Goal: Find specific page/section: Find specific page/section

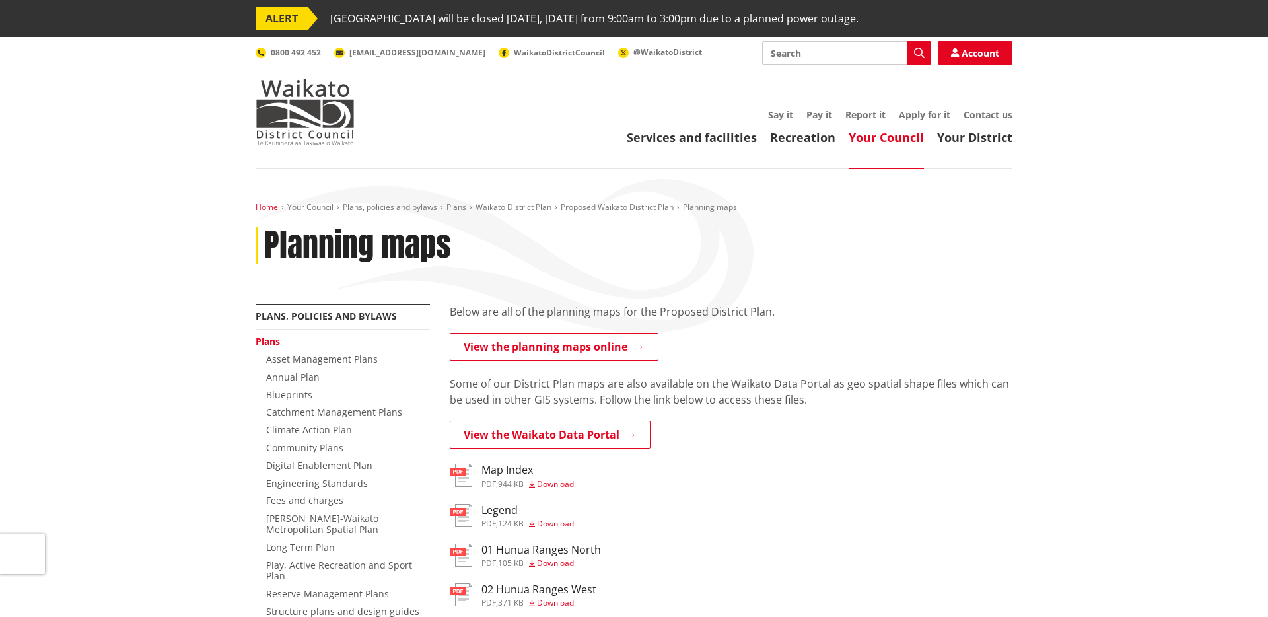
click at [273, 209] on link "Home" at bounding box center [267, 206] width 22 height 11
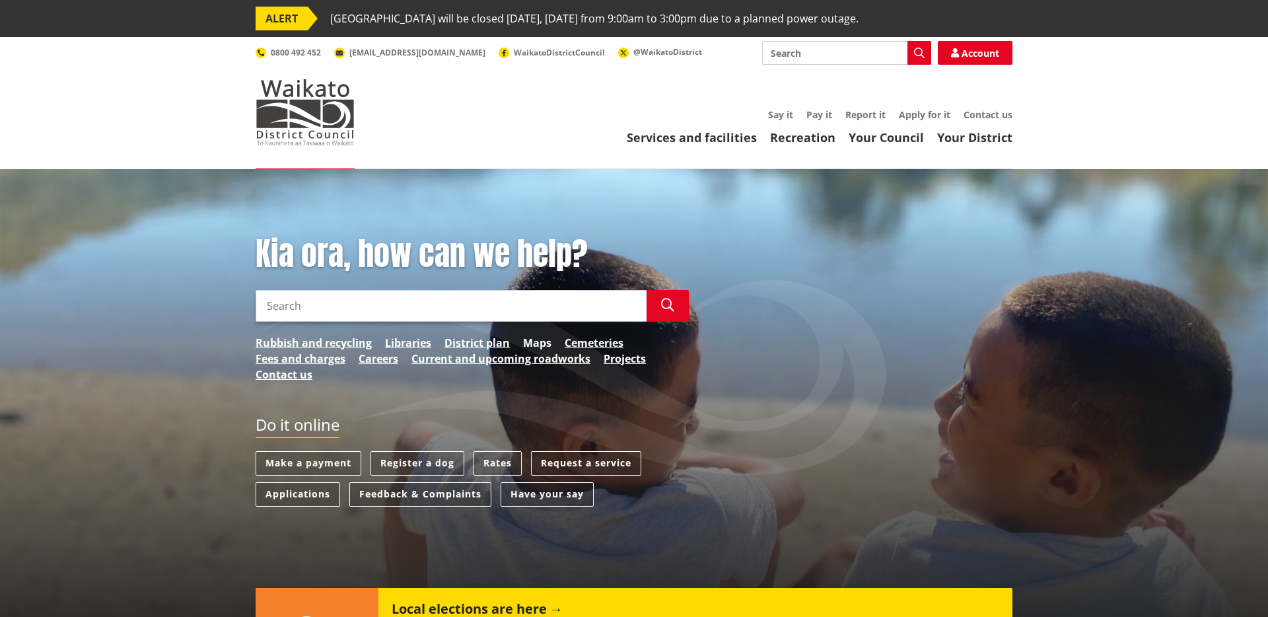
click at [528, 343] on link "Maps" at bounding box center [537, 343] width 28 height 16
click at [475, 342] on link "District plan" at bounding box center [476, 343] width 65 height 16
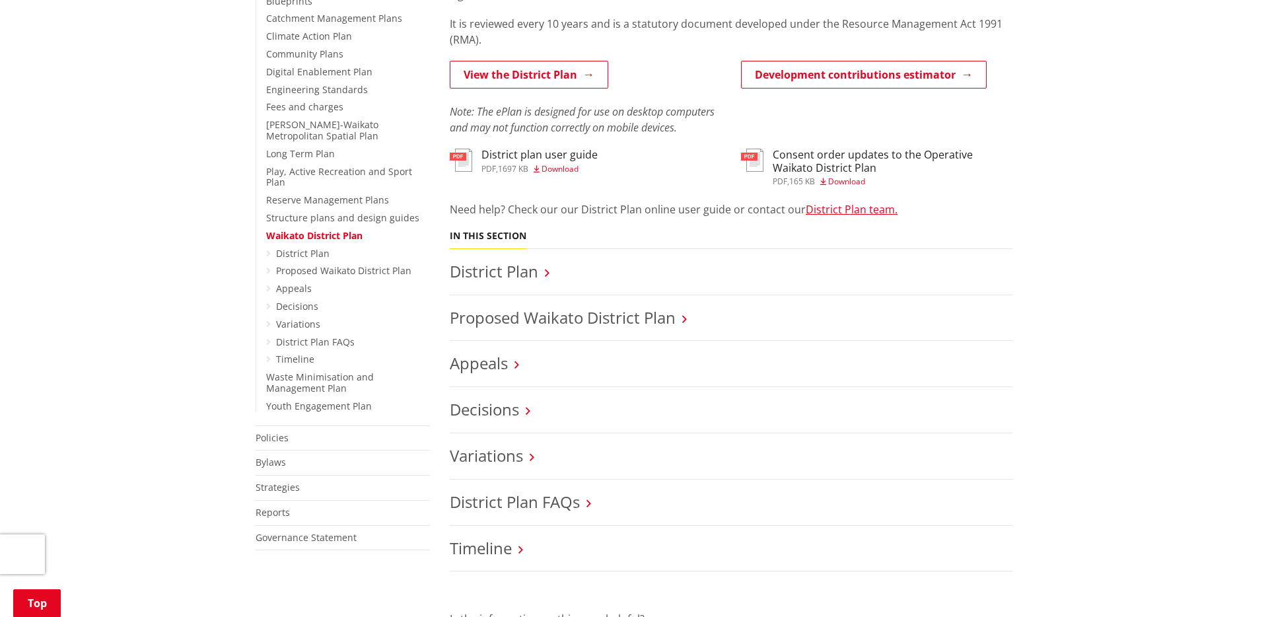
scroll to position [395, 0]
click at [506, 77] on link "View the District Plan" at bounding box center [529, 73] width 159 height 28
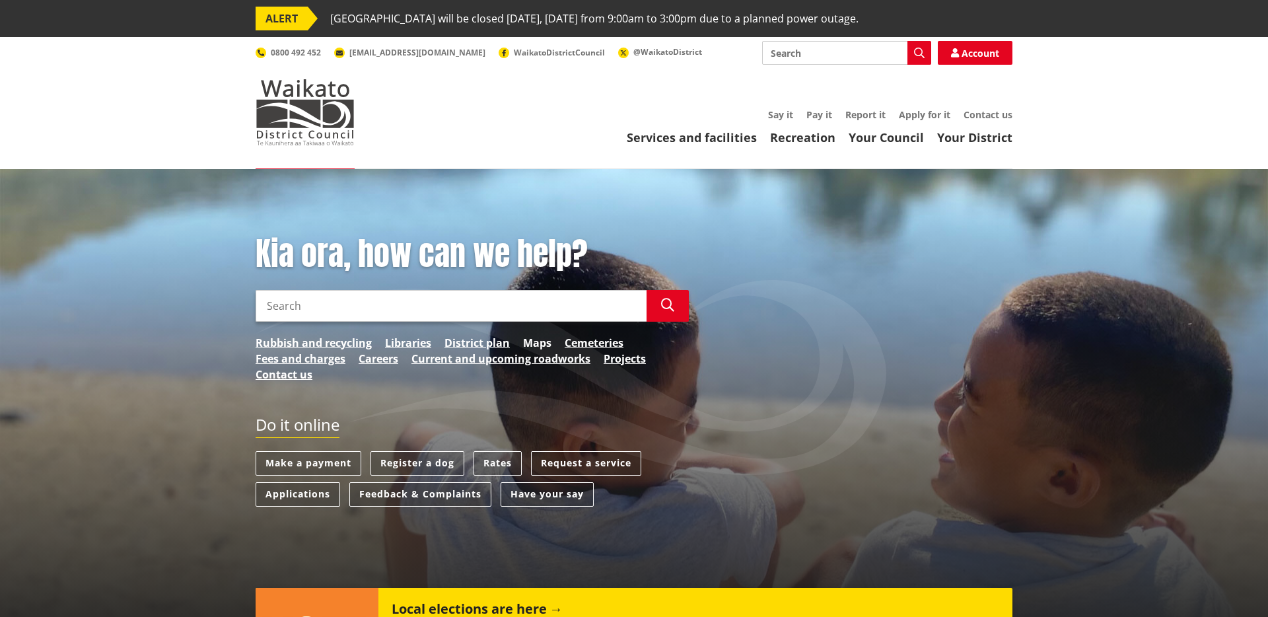
click at [528, 344] on link "Maps" at bounding box center [537, 343] width 28 height 16
